Goal: Find specific page/section: Find specific page/section

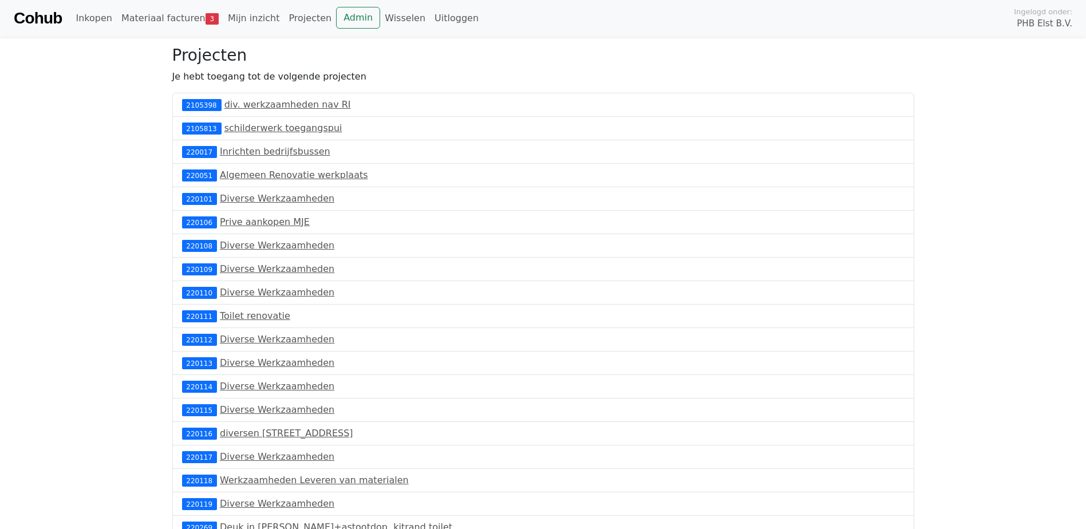
click at [45, 18] on link "Cohub" at bounding box center [38, 18] width 48 height 27
click at [205, 18] on span "3" at bounding box center [211, 18] width 13 height 11
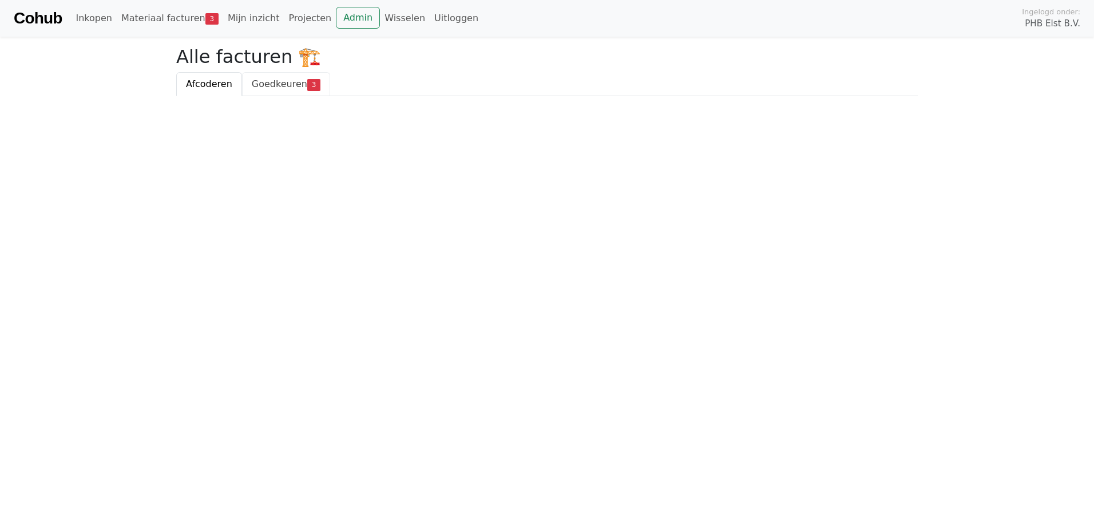
click at [252, 85] on span "Goedkeuren" at bounding box center [280, 83] width 56 height 11
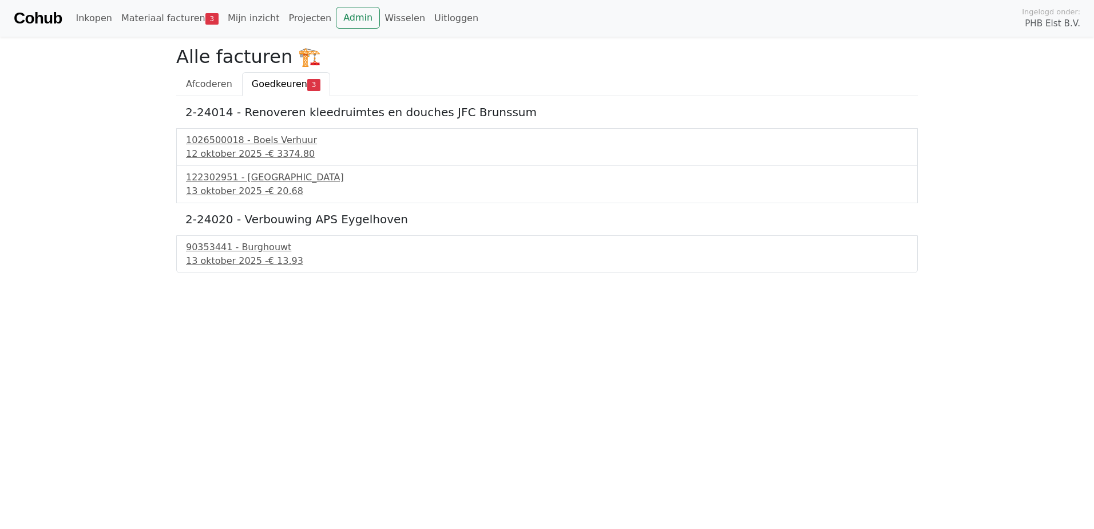
click at [41, 19] on link "Cohub" at bounding box center [38, 18] width 48 height 27
